Goal: Check status

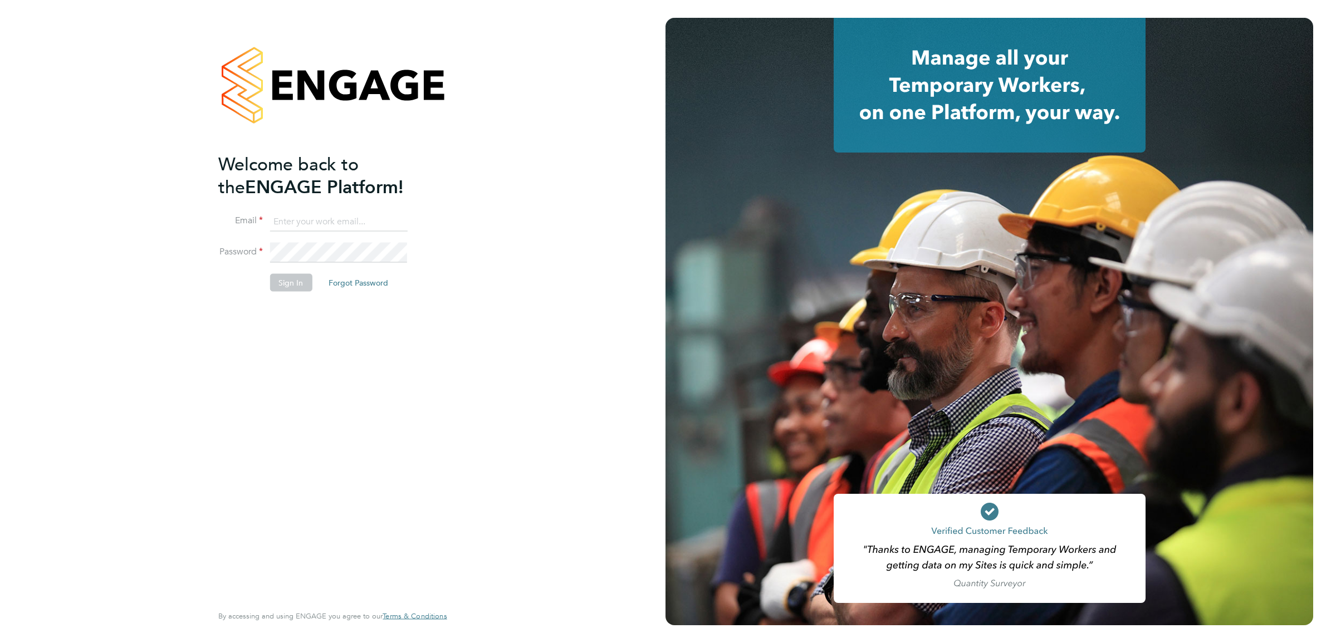
type input "charlie.hughes@cpplc.com"
drag, startPoint x: 390, startPoint y: 460, endPoint x: 302, endPoint y: 335, distance: 153.0
click at [390, 460] on div "Welcome back to the ENGAGE Platform! Email charlie.hughes@cpplc.com Password Si…" at bounding box center [326, 377] width 217 height 449
click at [291, 278] on button "Sign In" at bounding box center [291, 283] width 42 height 18
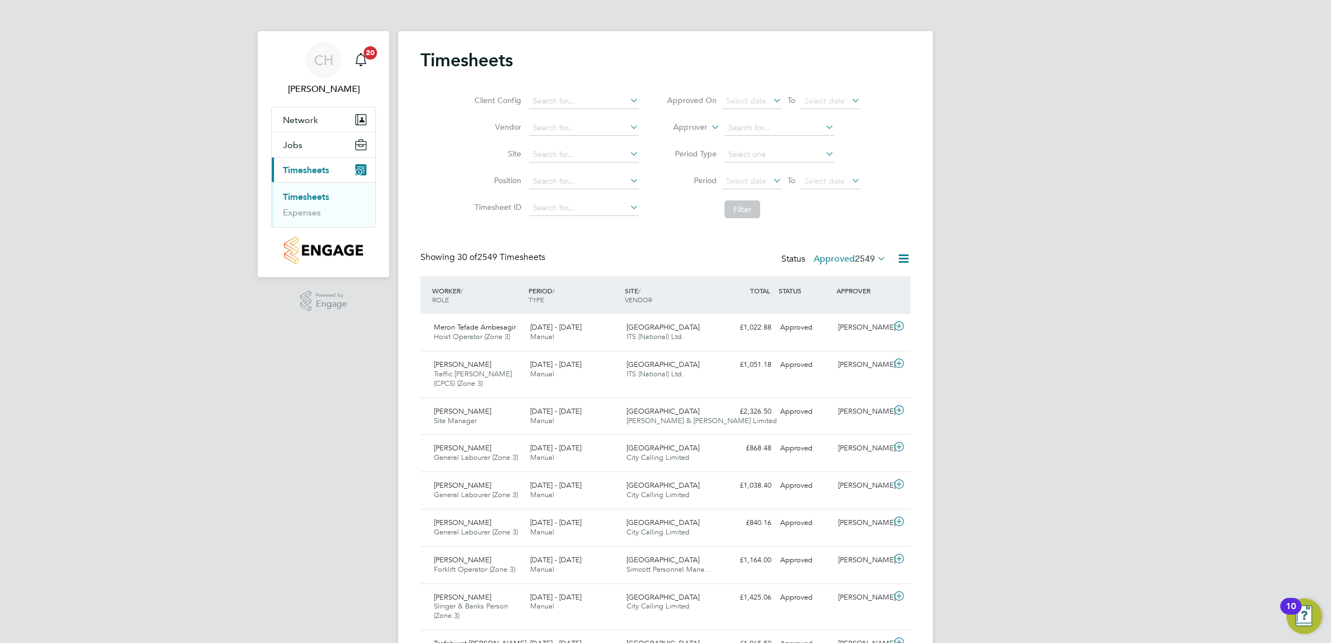
click at [834, 256] on label "Approved 2549" at bounding box center [850, 258] width 72 height 11
click at [846, 309] on li "Submitted" at bounding box center [834, 310] width 51 height 16
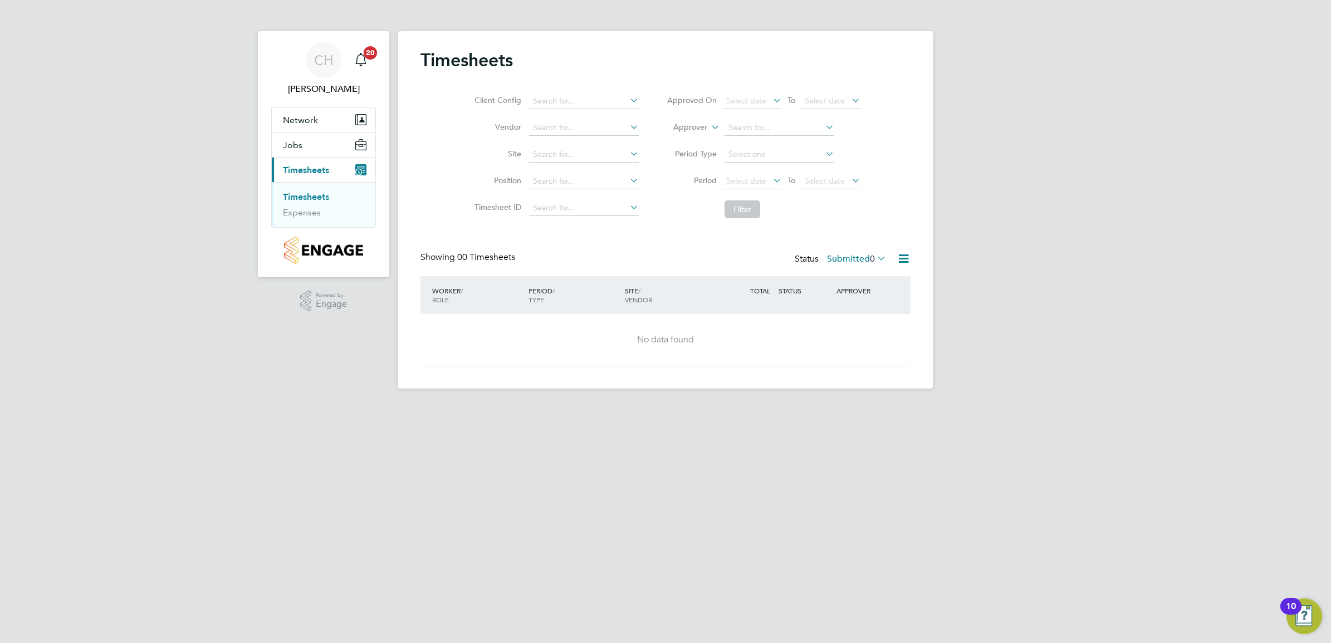
click at [850, 262] on label "Submitted 0" at bounding box center [856, 258] width 59 height 11
click at [847, 290] on li "Saved" at bounding box center [841, 295] width 51 height 16
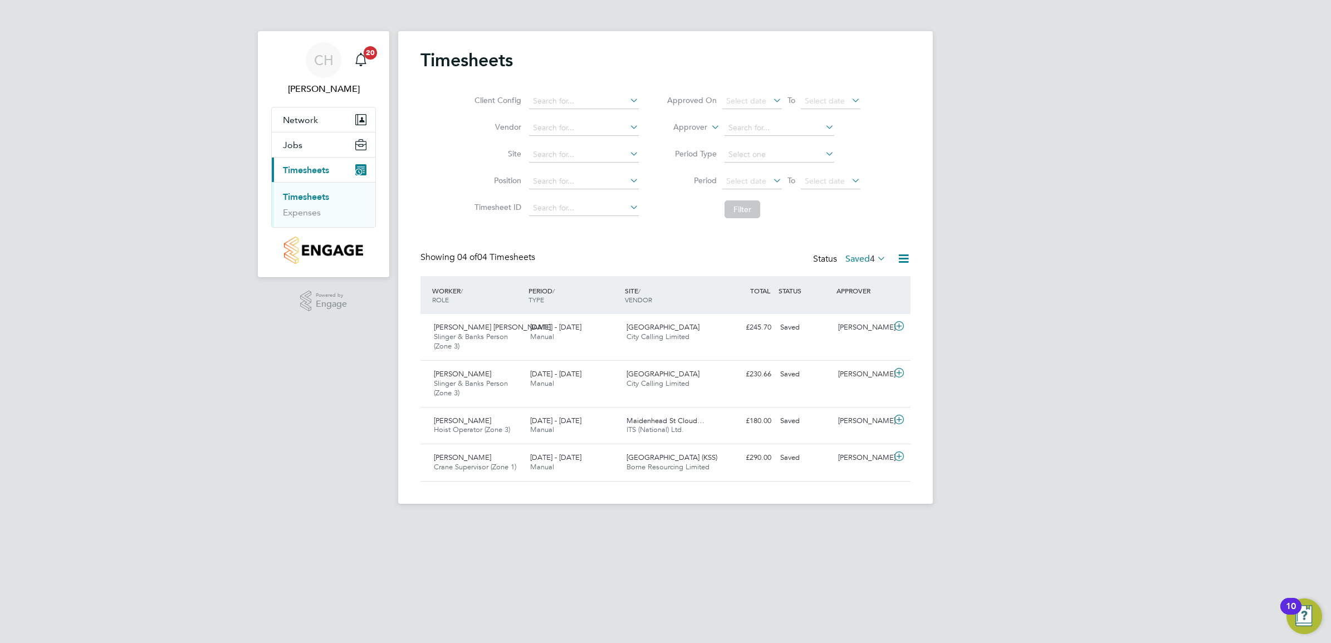
click at [875, 254] on icon at bounding box center [875, 259] width 0 height 16
click at [838, 307] on li "Submitted" at bounding box center [850, 310] width 51 height 16
